Goal: Check status: Check status

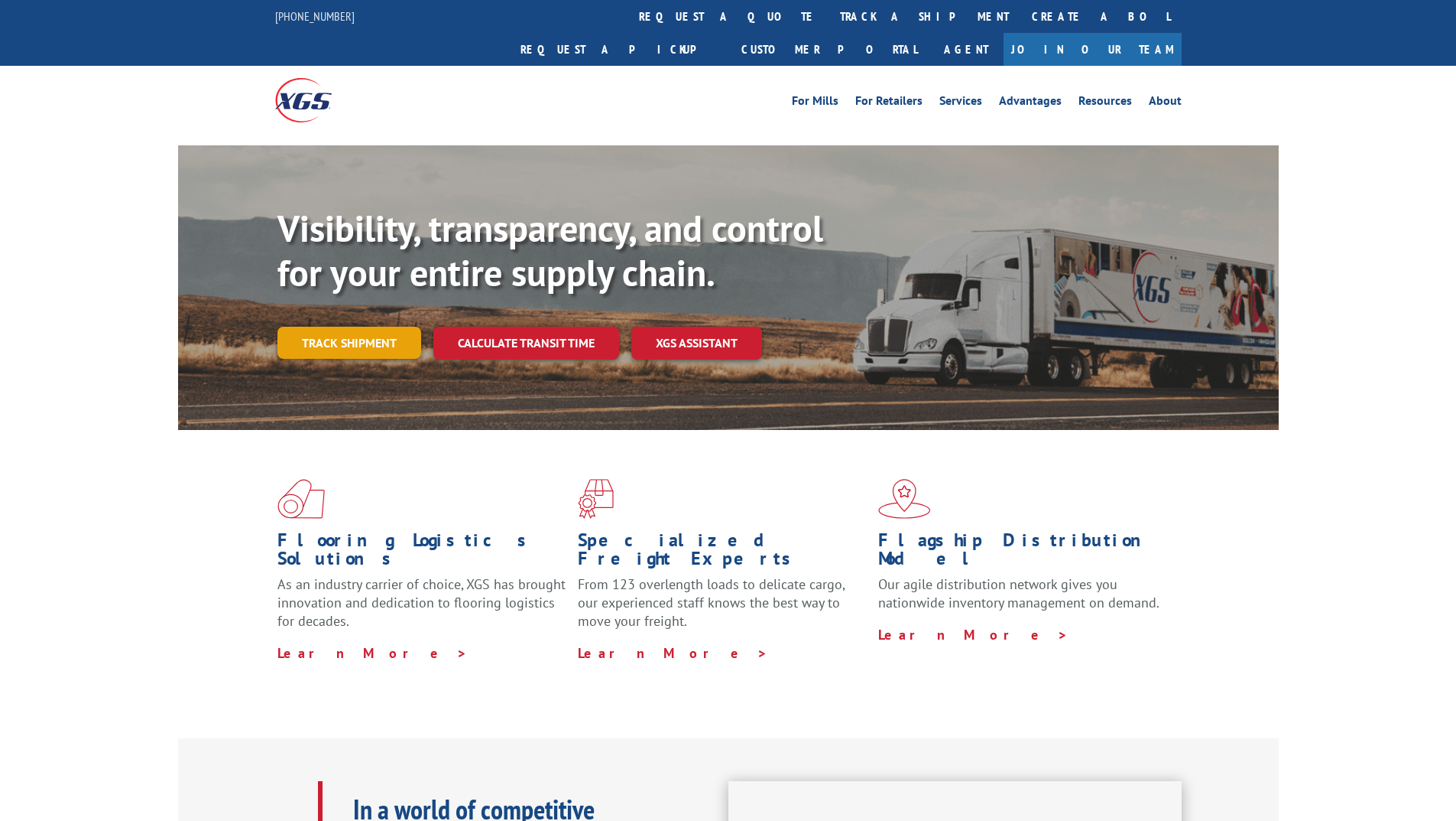
click at [367, 327] on link "Track shipment" at bounding box center [349, 342] width 144 height 32
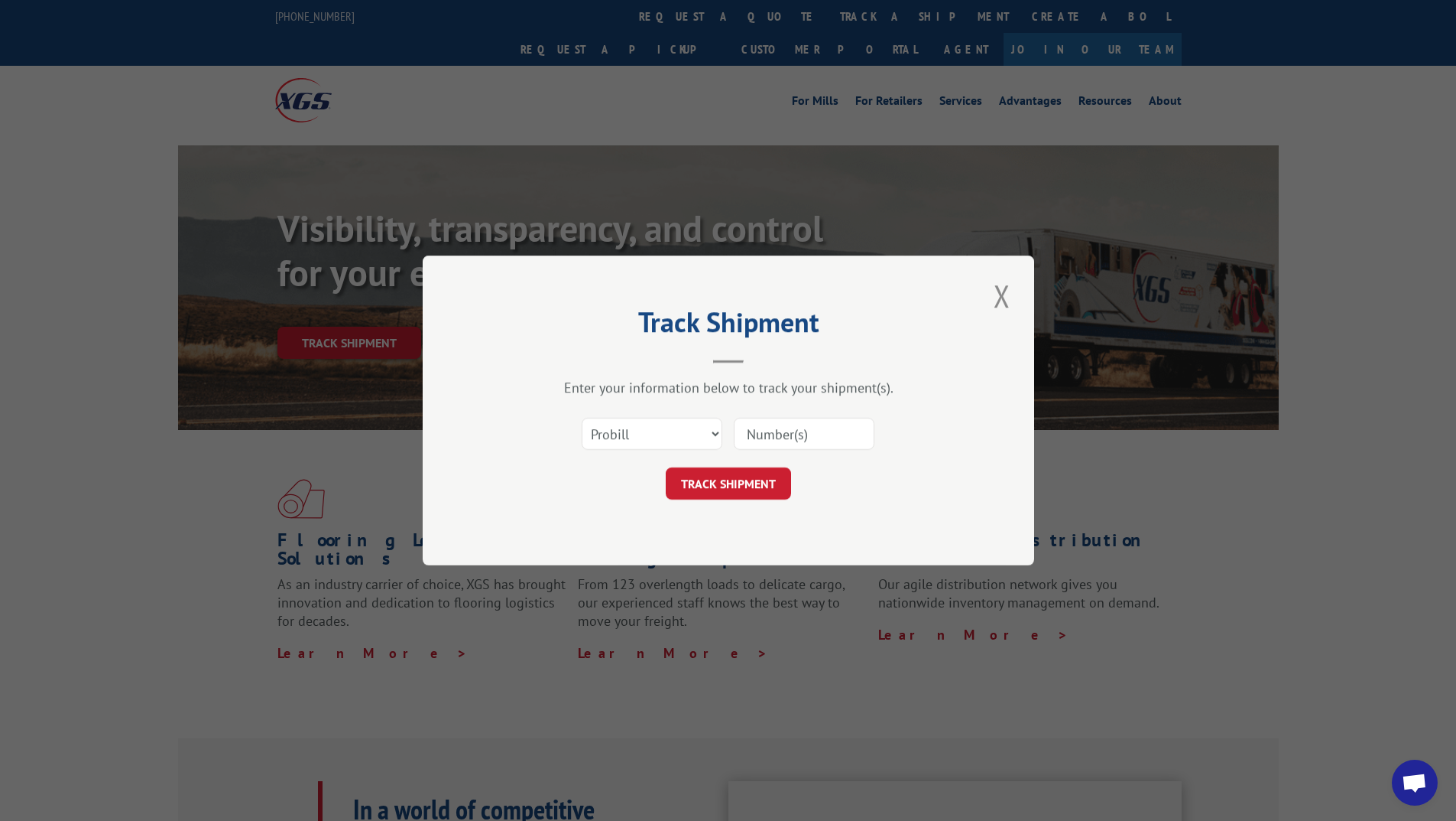
click at [779, 445] on input at bounding box center [803, 433] width 140 height 32
paste input "14199332"
type input "14199332"
click at [746, 478] on button "TRACK SHIPMENT" at bounding box center [728, 482] width 126 height 32
